Goal: Check status: Check status

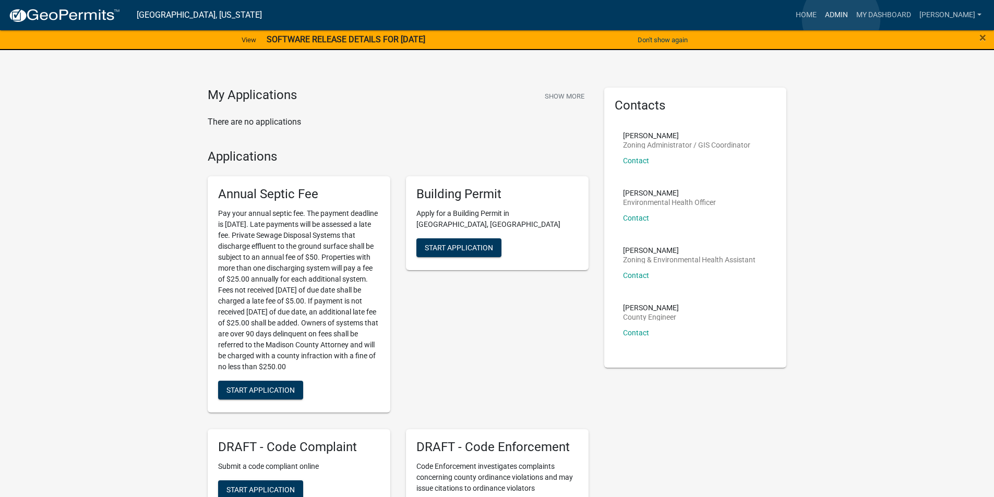
click at [841, 19] on link "Admin" at bounding box center [836, 15] width 31 height 20
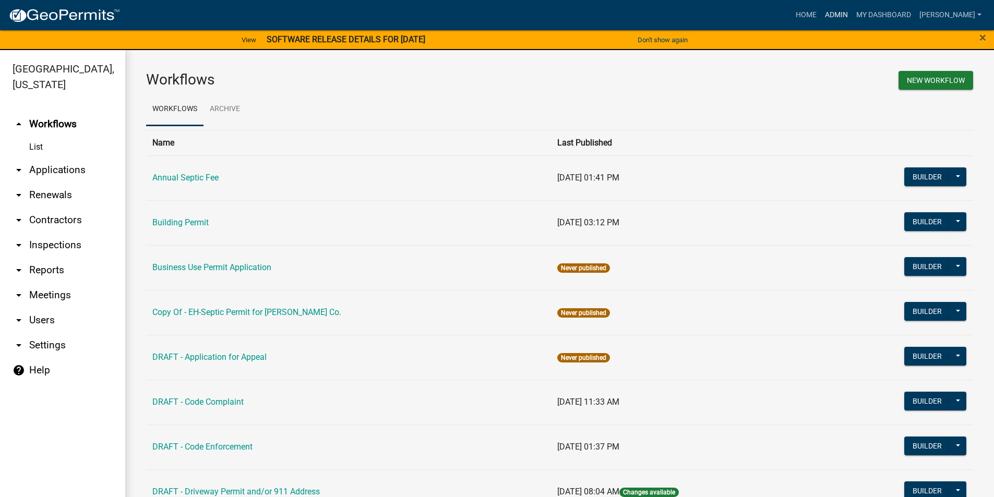
click at [845, 15] on link "Admin" at bounding box center [836, 15] width 31 height 20
click at [56, 158] on link "arrow_drop_down Applications" at bounding box center [62, 170] width 125 height 25
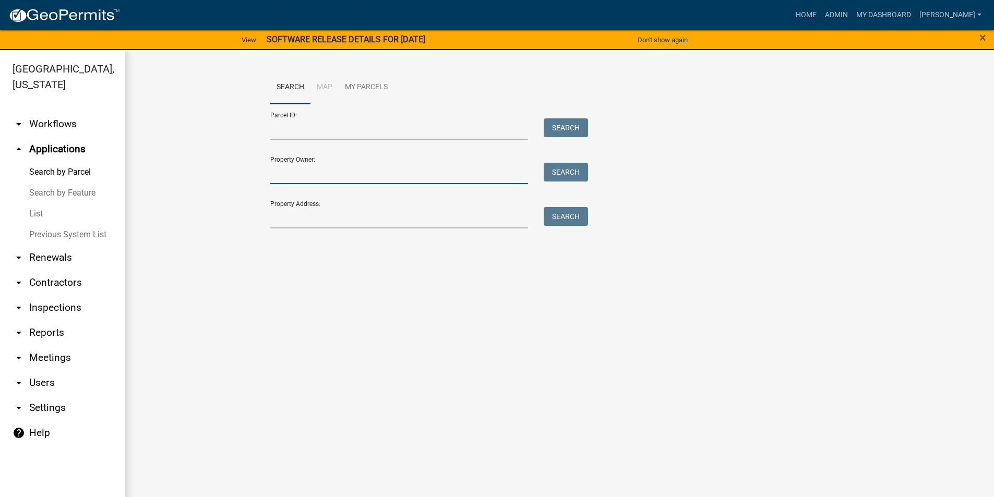
click at [299, 172] on input "Property Owner:" at bounding box center [399, 173] width 258 height 21
type input "w"
click at [41, 203] on link "List" at bounding box center [62, 213] width 125 height 21
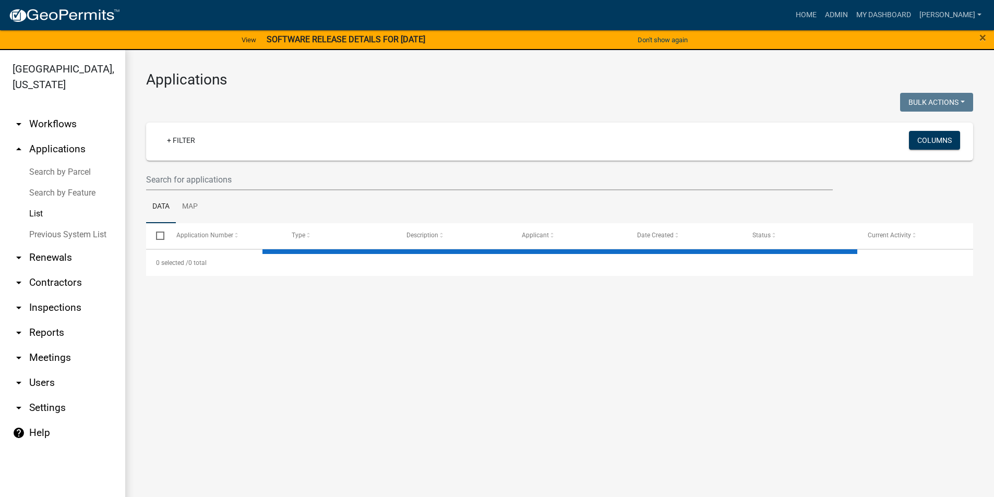
select select "3: 100"
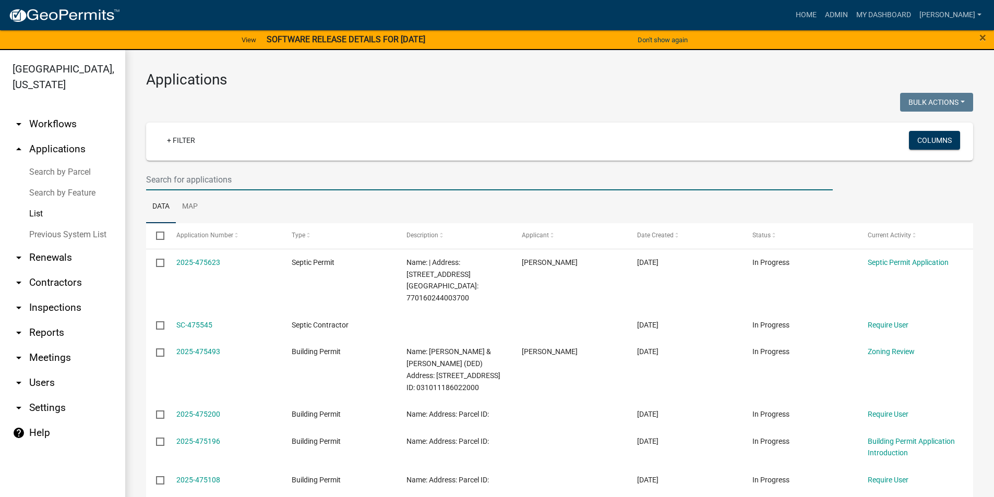
click at [189, 185] on input "text" at bounding box center [489, 179] width 687 height 21
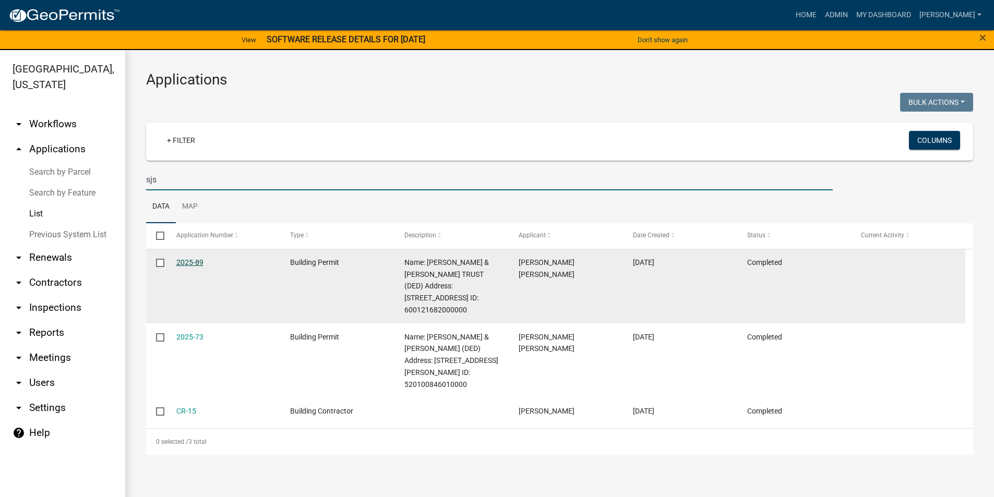
type input "sjs"
click at [188, 263] on link "2025-89" at bounding box center [189, 262] width 27 height 8
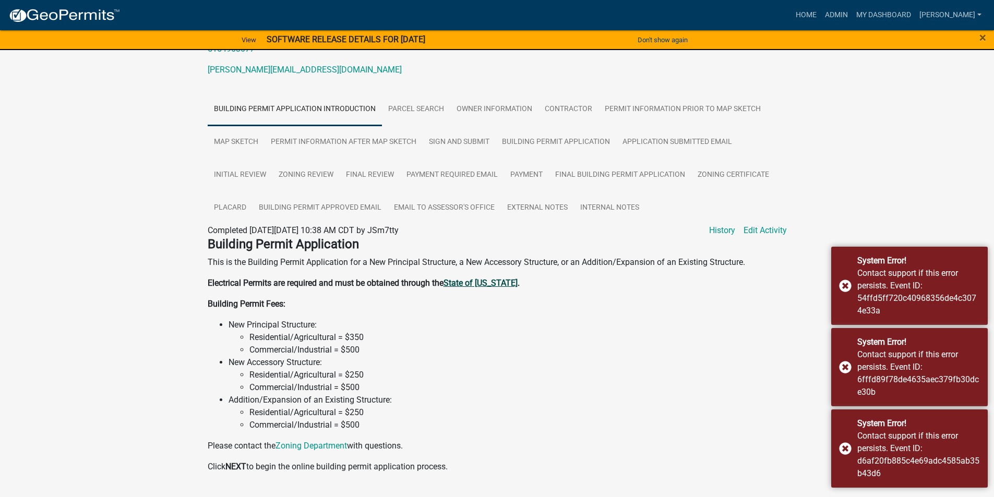
scroll to position [104, 0]
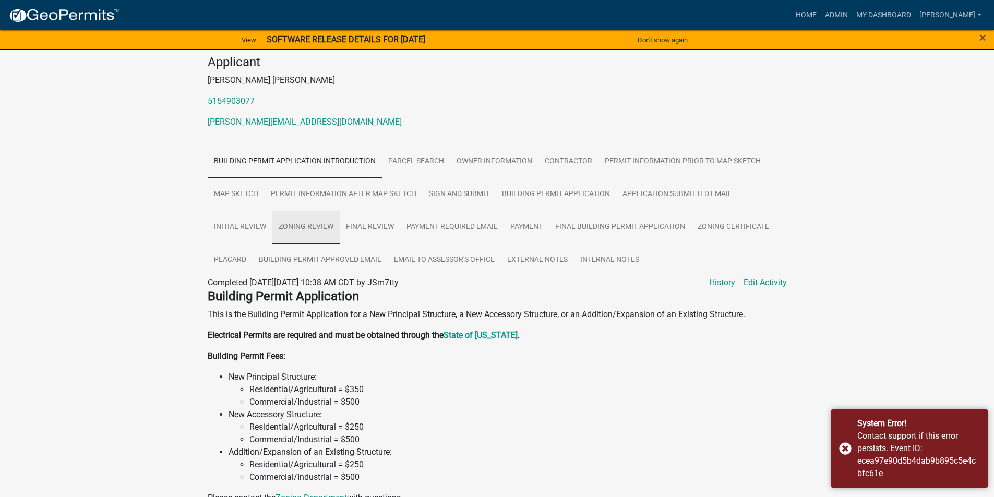
click at [321, 227] on link "Zoning Review" at bounding box center [305, 227] width 67 height 33
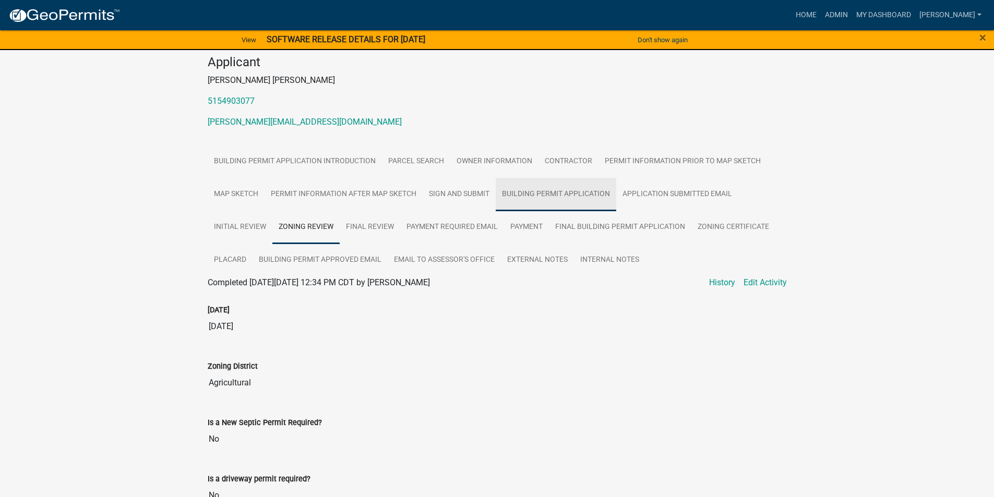
click at [519, 196] on link "Building Permit Application" at bounding box center [556, 194] width 121 height 33
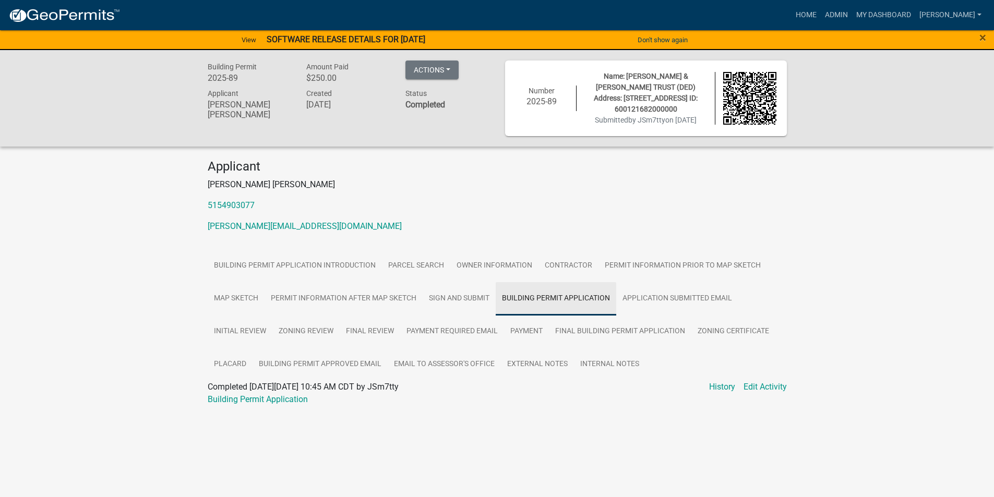
scroll to position [0, 0]
click at [296, 398] on link "Building Permit Application" at bounding box center [261, 399] width 100 height 10
click at [235, 295] on link "Map Sketch" at bounding box center [239, 298] width 57 height 33
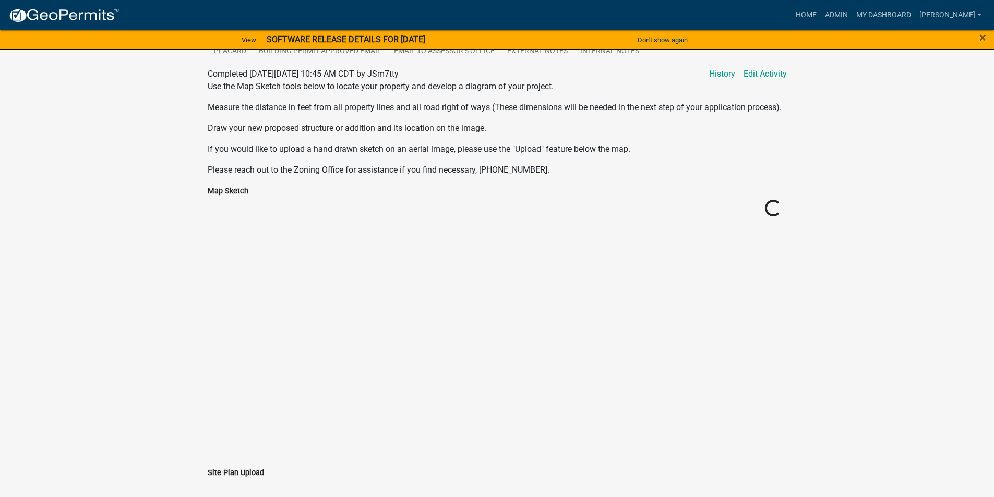
scroll to position [368, 0]
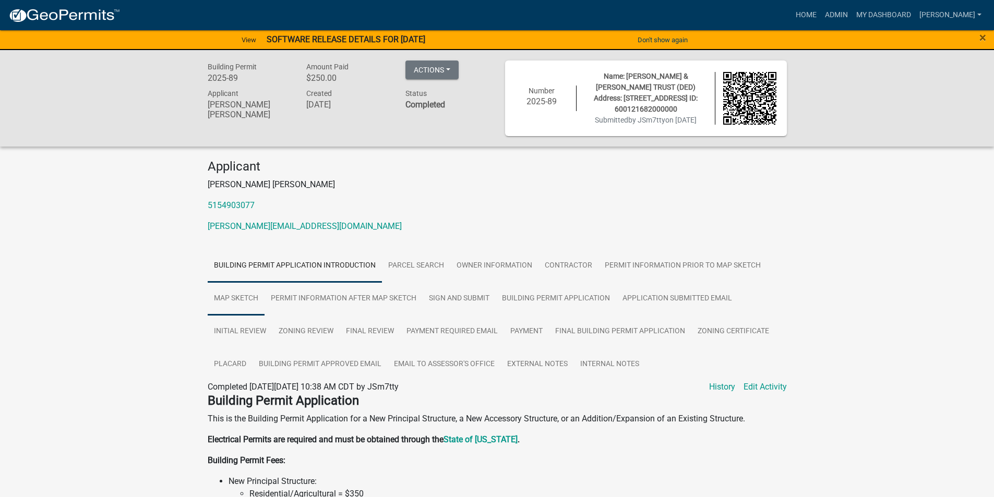
click at [255, 300] on link "Map Sketch" at bounding box center [236, 298] width 57 height 33
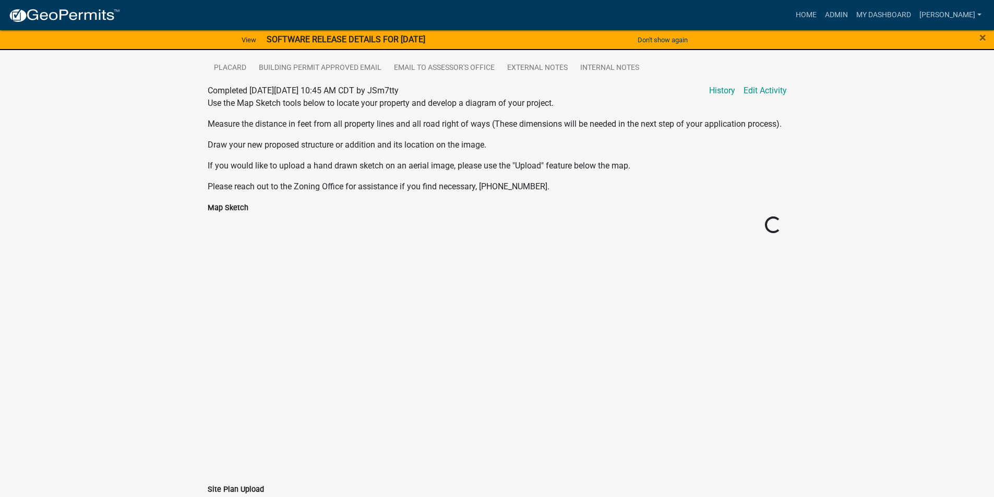
scroll to position [157, 0]
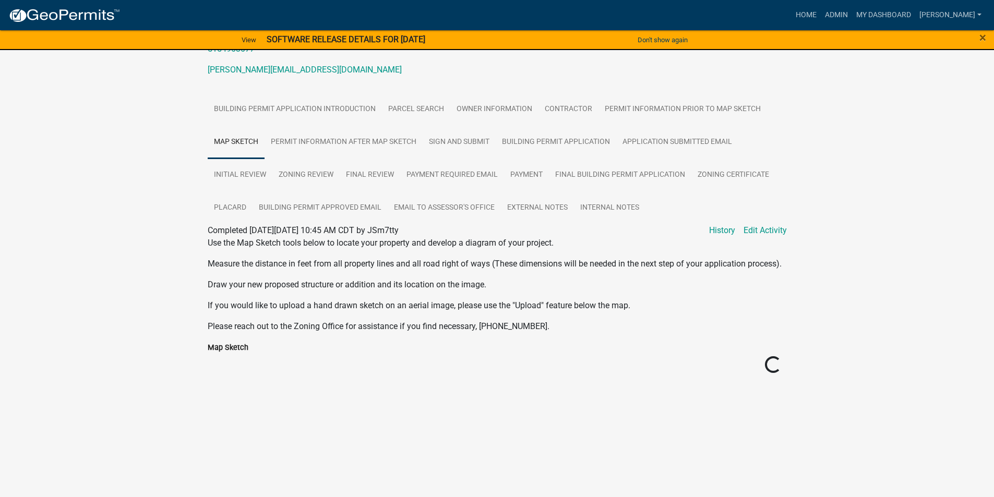
click at [245, 142] on link "Map Sketch" at bounding box center [236, 142] width 57 height 33
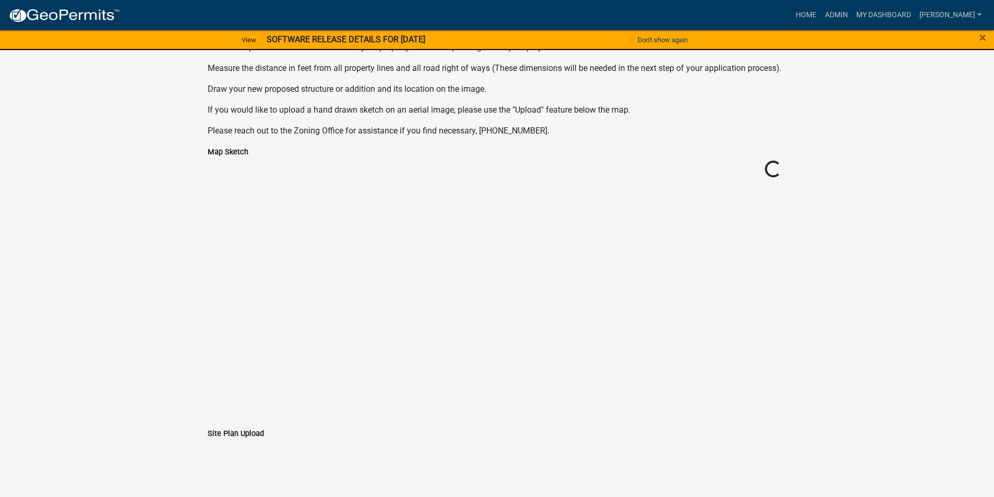
scroll to position [104, 0]
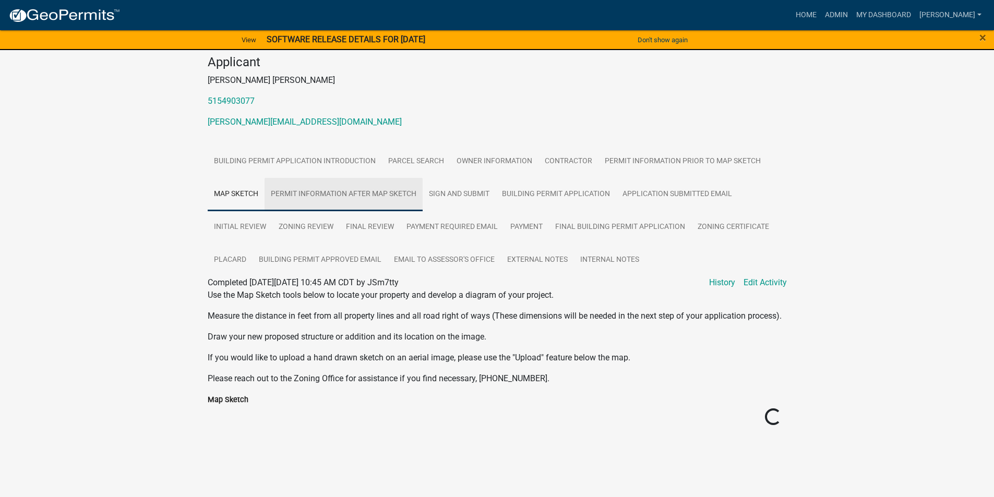
click at [321, 195] on link "Permit Information After Map Sketch" at bounding box center [344, 194] width 158 height 33
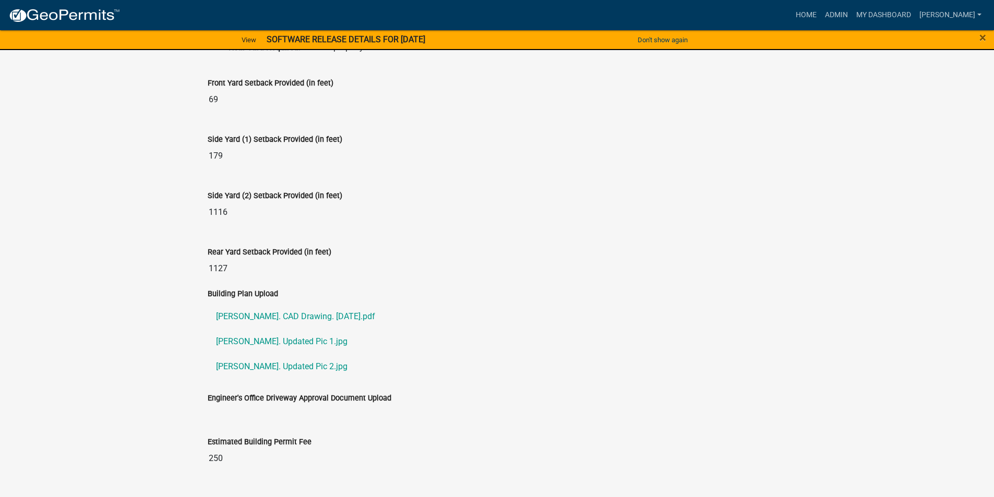
scroll to position [157, 0]
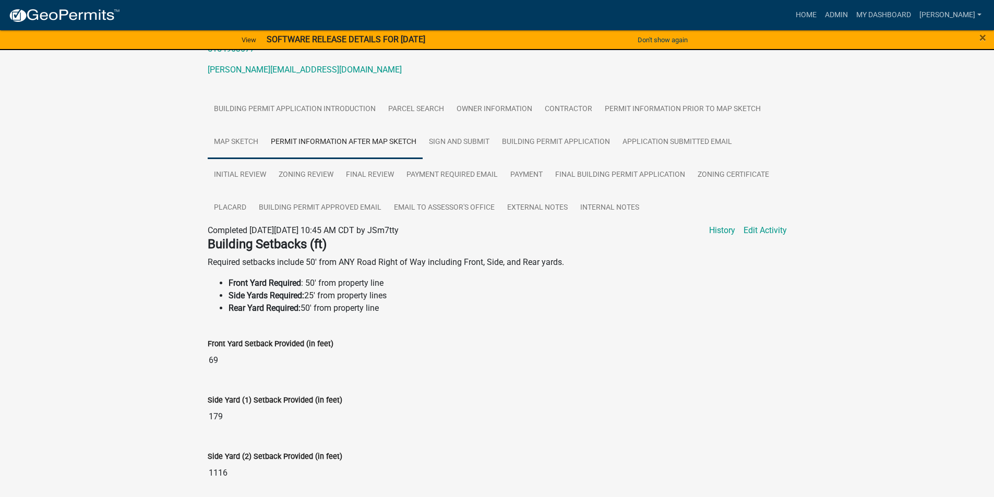
click at [260, 141] on link "Map Sketch" at bounding box center [236, 142] width 57 height 33
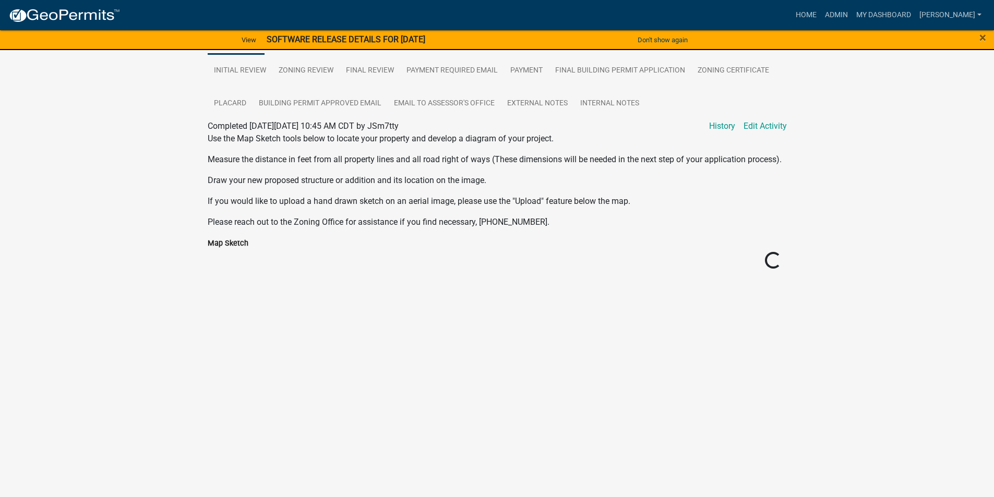
scroll to position [104, 0]
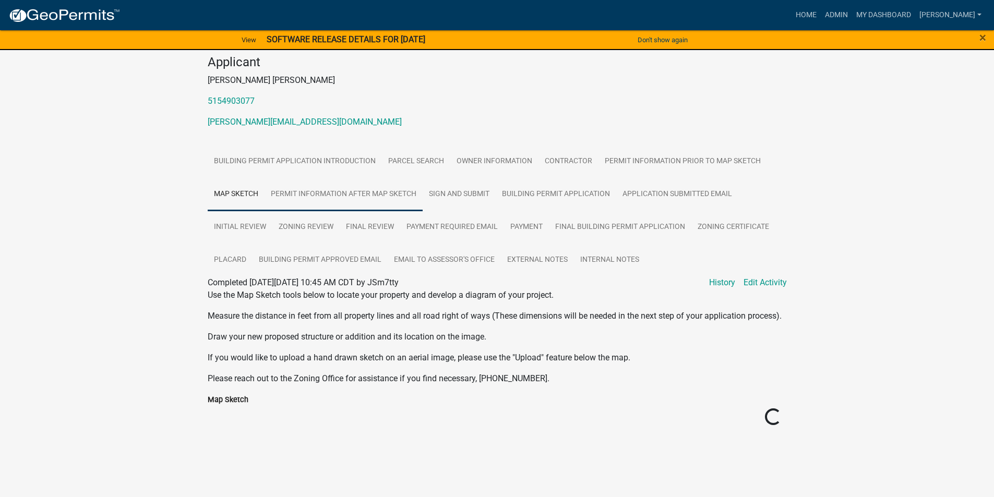
click at [349, 196] on link "Permit Information After Map Sketch" at bounding box center [344, 194] width 158 height 33
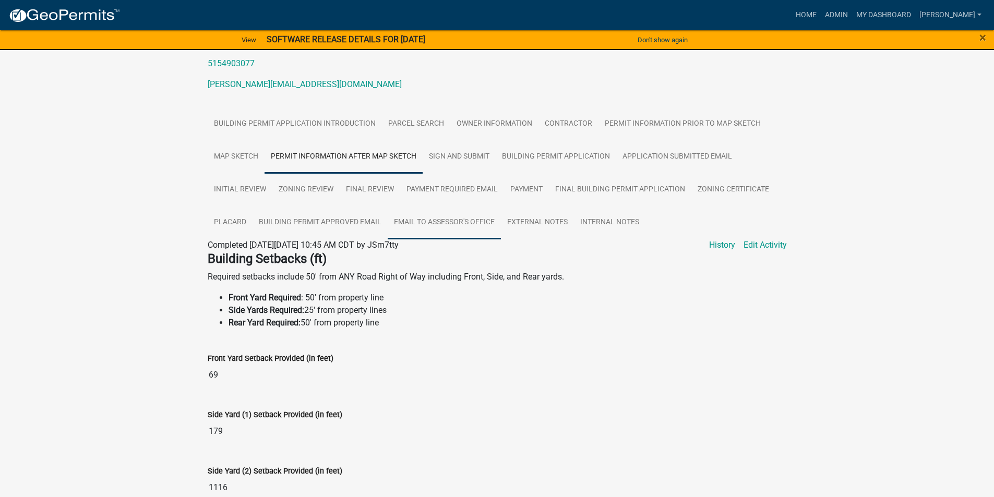
scroll to position [128, 0]
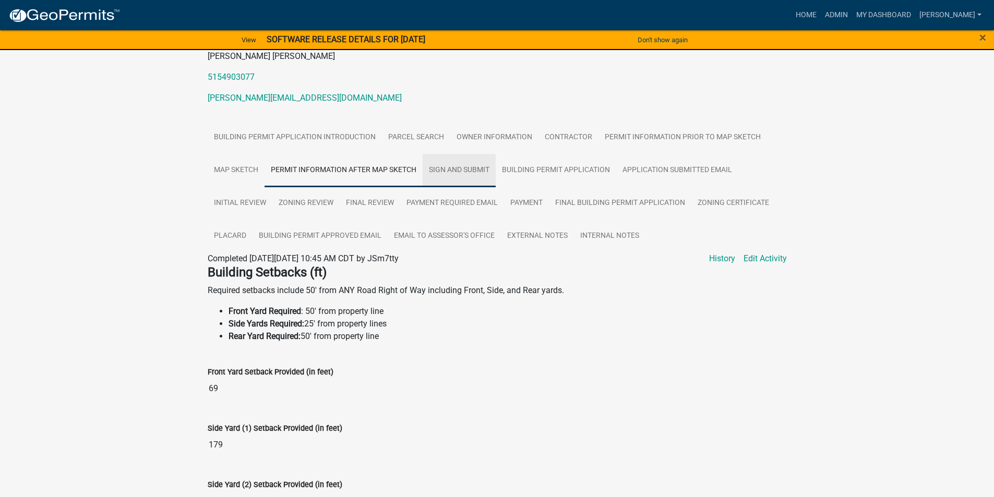
click at [463, 168] on link "Sign and Submit" at bounding box center [459, 170] width 73 height 33
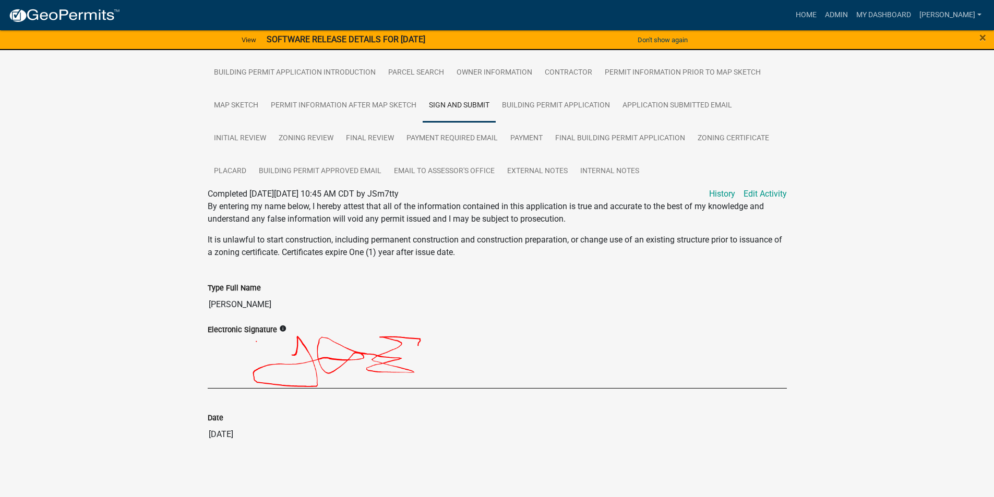
scroll to position [0, 0]
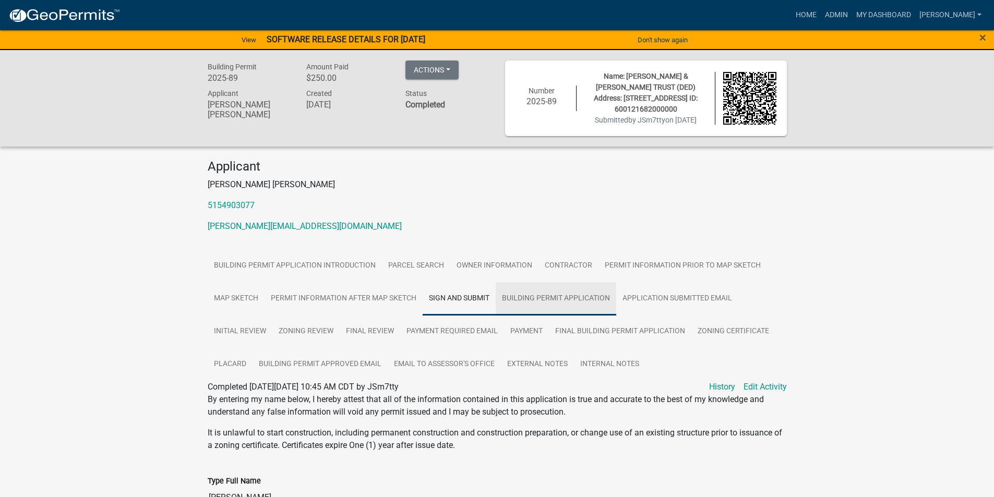
click at [548, 294] on link "Building Permit Application" at bounding box center [556, 298] width 121 height 33
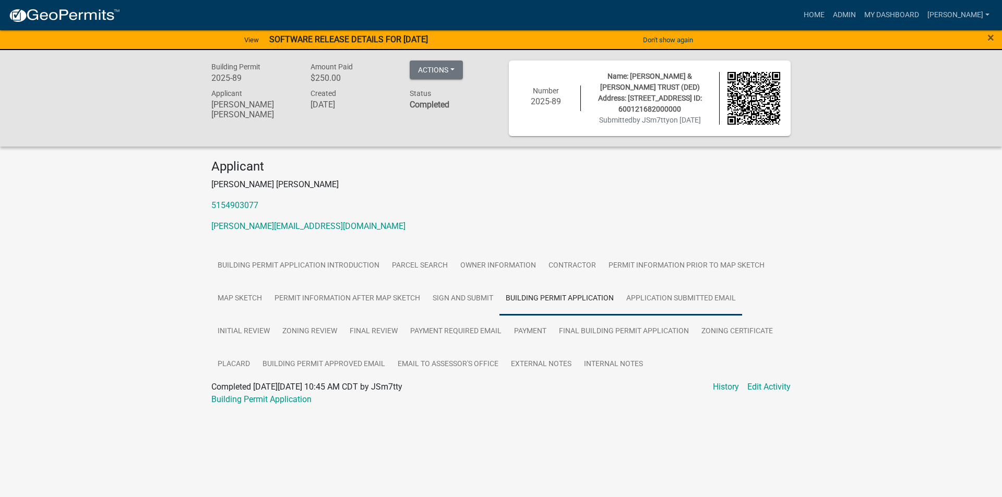
click at [656, 309] on link "Application Submitted Email" at bounding box center [681, 298] width 122 height 33
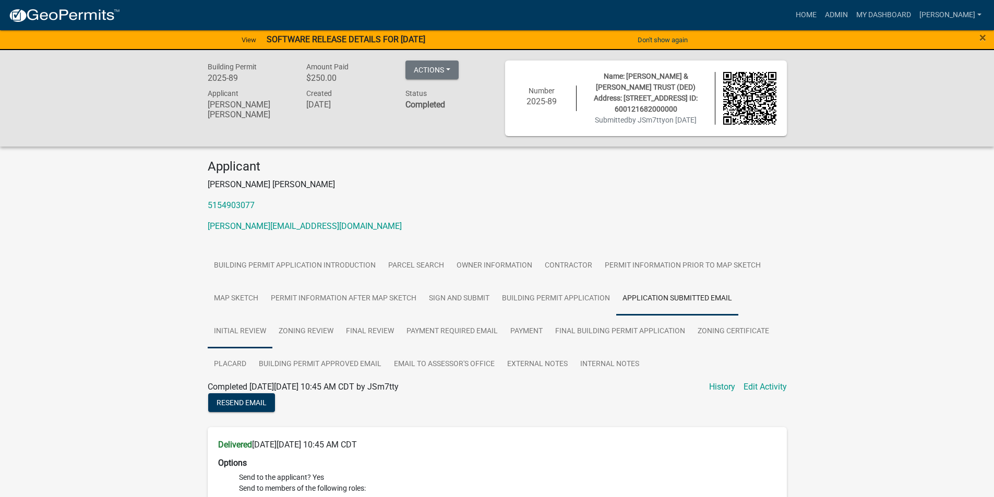
click at [237, 331] on link "Initial Review" at bounding box center [240, 331] width 65 height 33
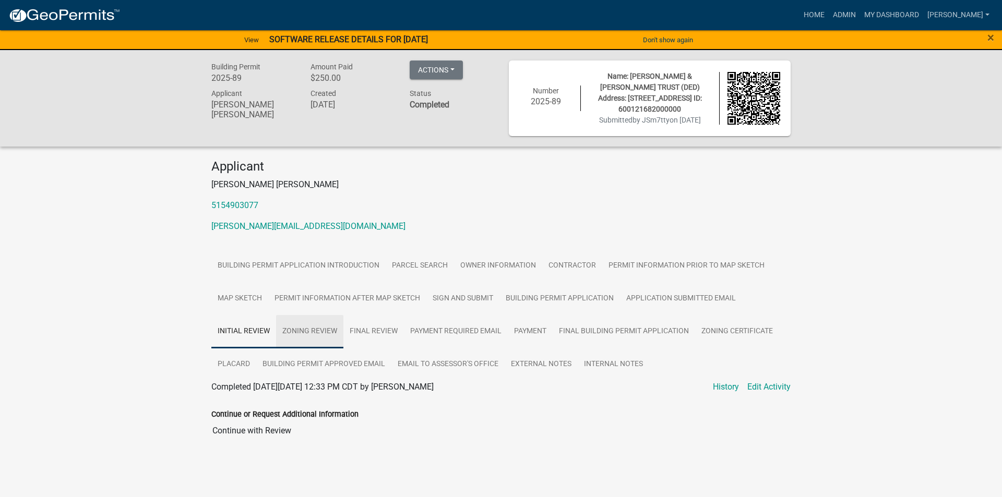
click at [321, 333] on link "Zoning Review" at bounding box center [309, 331] width 67 height 33
